Goal: Browse casually: Explore the website without a specific task or goal

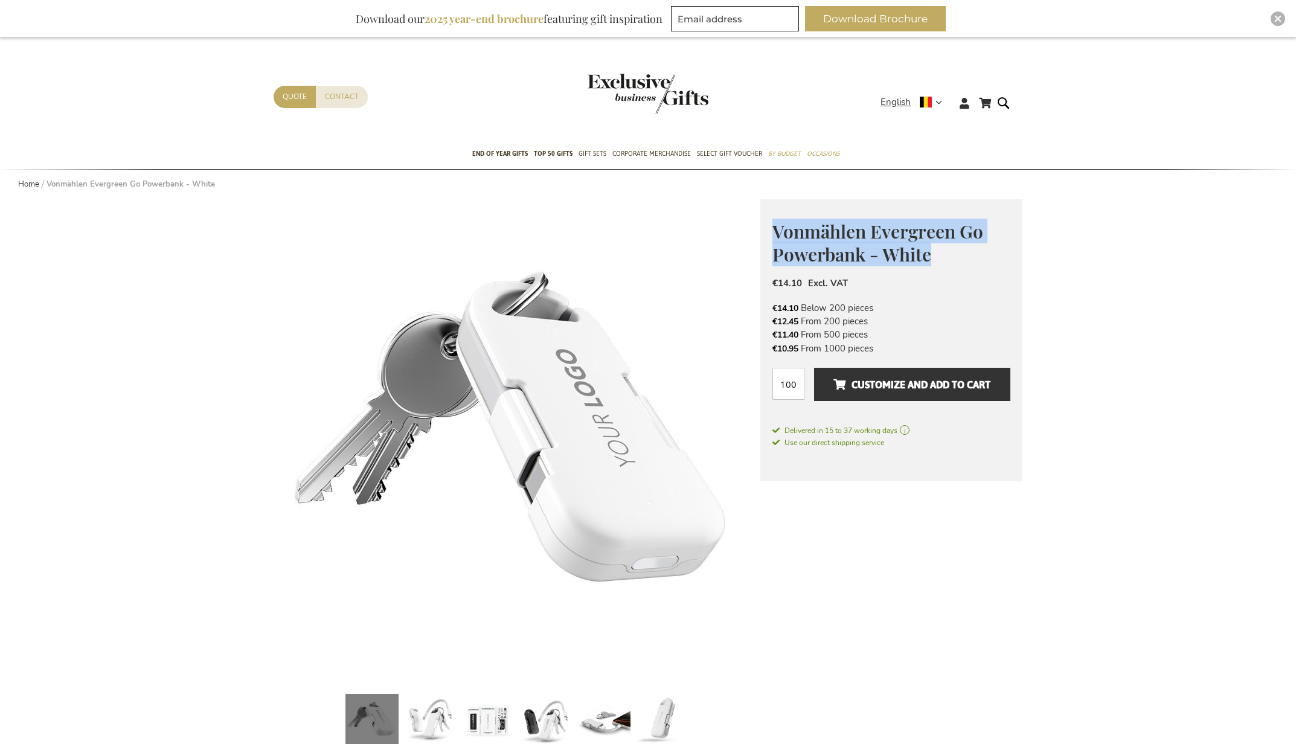
drag, startPoint x: 774, startPoint y: 231, endPoint x: 937, endPoint y: 255, distance: 164.8
click at [937, 255] on div "Vonmählen Evergreen Go Powerbank - White VONMÄHLEN: GERMAN ENGINEERING. CONNECT…" at bounding box center [891, 340] width 262 height 282
copy span "Vonmählen Evergreen Go Powerbank - White"
